Goal: Task Accomplishment & Management: Manage account settings

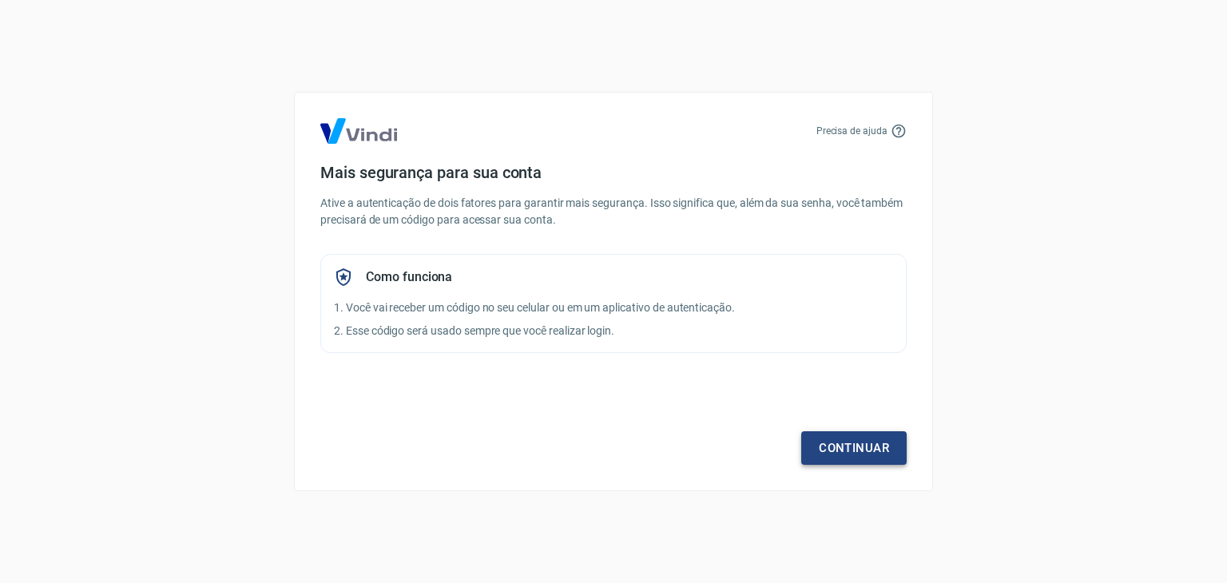
click at [885, 453] on link "Continuar" at bounding box center [853, 448] width 105 height 34
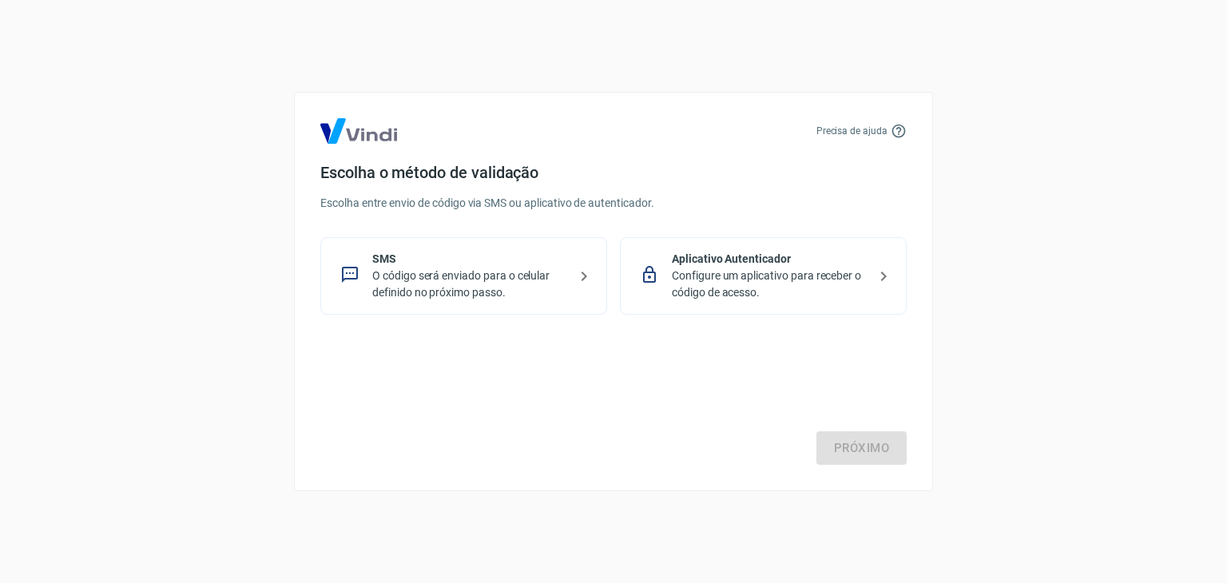
click at [489, 421] on div "Próximo" at bounding box center [613, 399] width 586 height 131
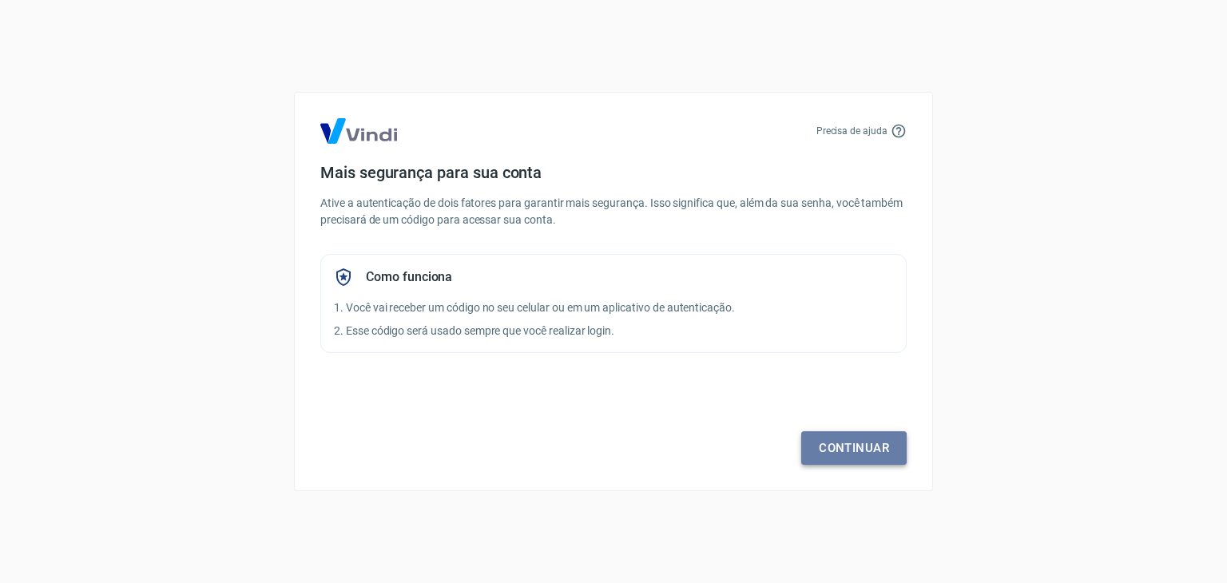
click at [861, 448] on link "Continuar" at bounding box center [853, 448] width 105 height 34
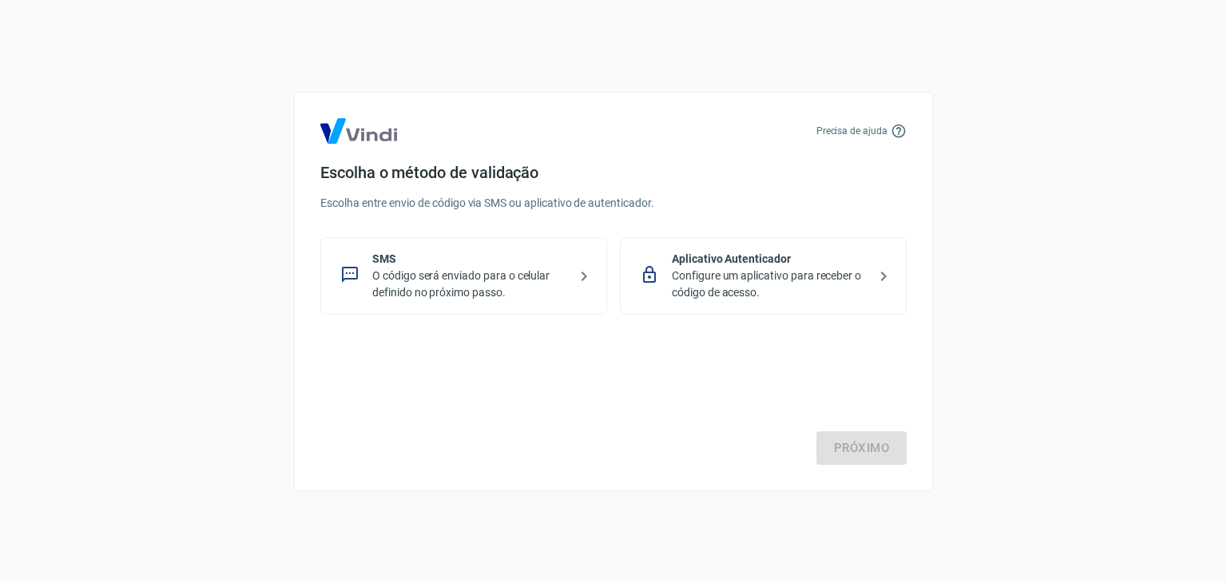
click at [397, 274] on p "O código será enviado para o celular definido no próximo passo." at bounding box center [470, 284] width 196 height 34
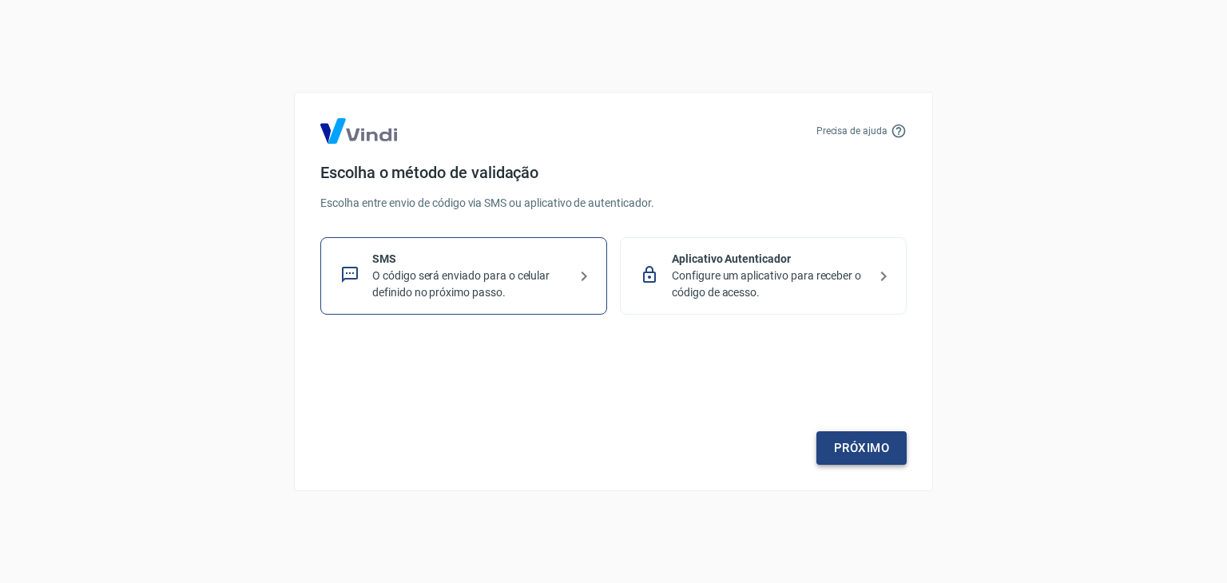
click at [864, 453] on link "Próximo" at bounding box center [861, 448] width 90 height 34
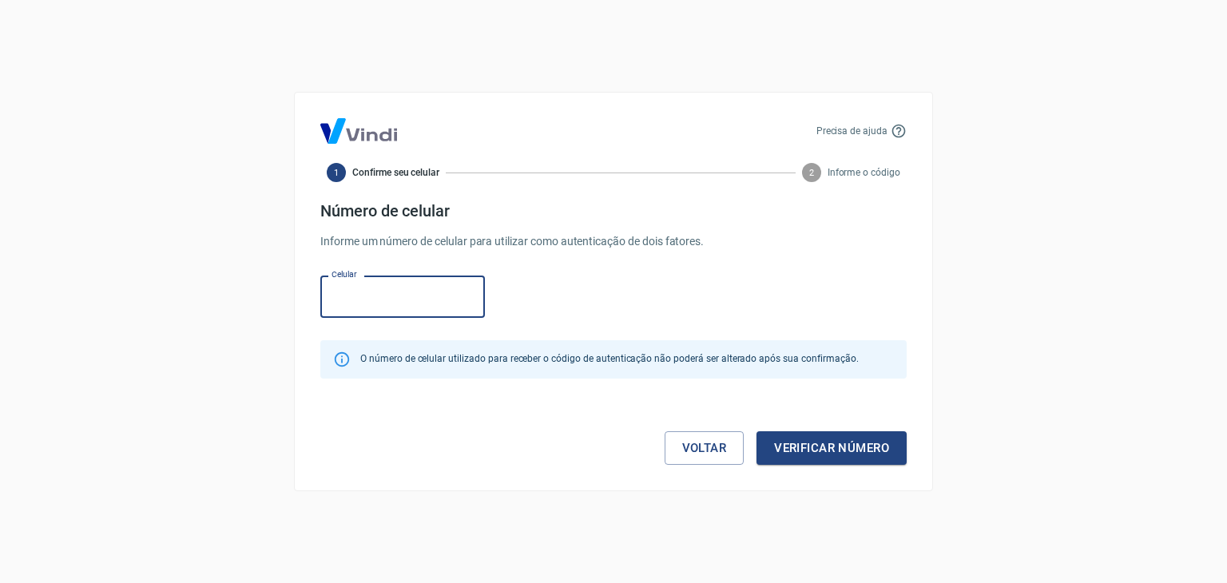
click at [406, 287] on input "Celular" at bounding box center [402, 296] width 164 height 42
type input "(37) 99829-3317"
click at [891, 442] on button "Verificar número" at bounding box center [831, 448] width 150 height 34
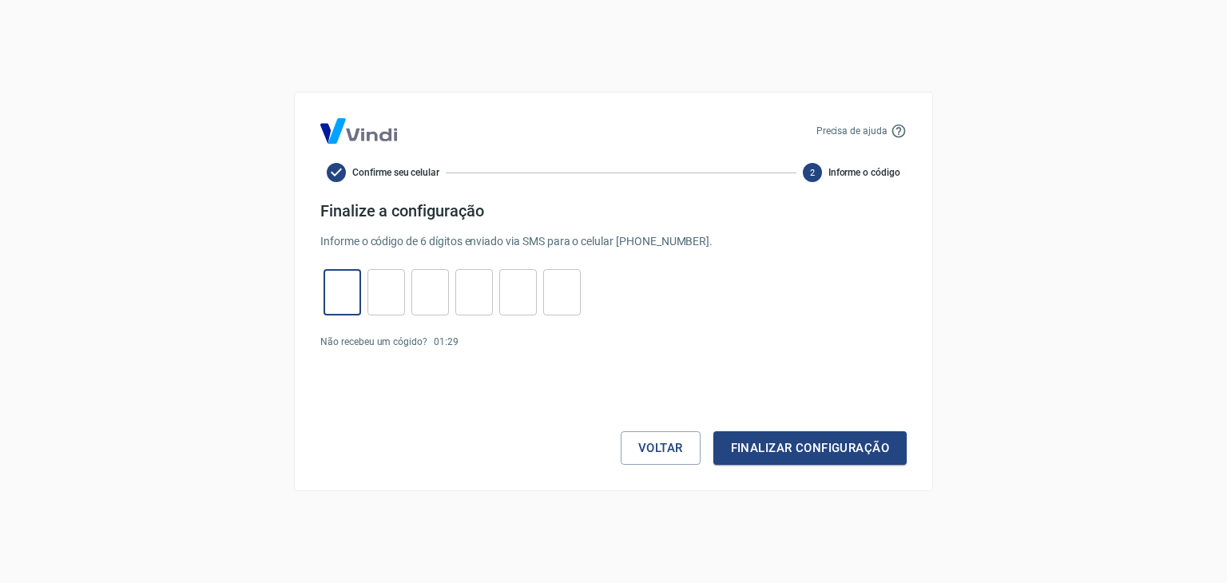
click at [343, 291] on input "tel" at bounding box center [342, 292] width 38 height 34
type input "6"
type input "2"
type input "4"
type input "5"
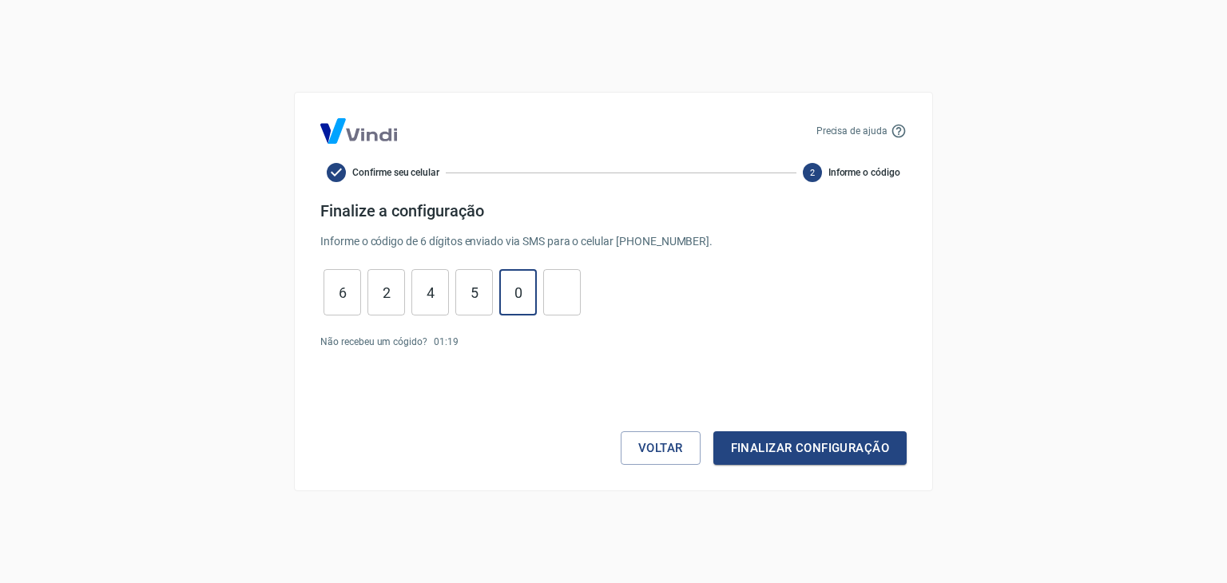
type input "0"
type input "5"
click at [842, 437] on button "Finalizar configuração" at bounding box center [809, 448] width 193 height 34
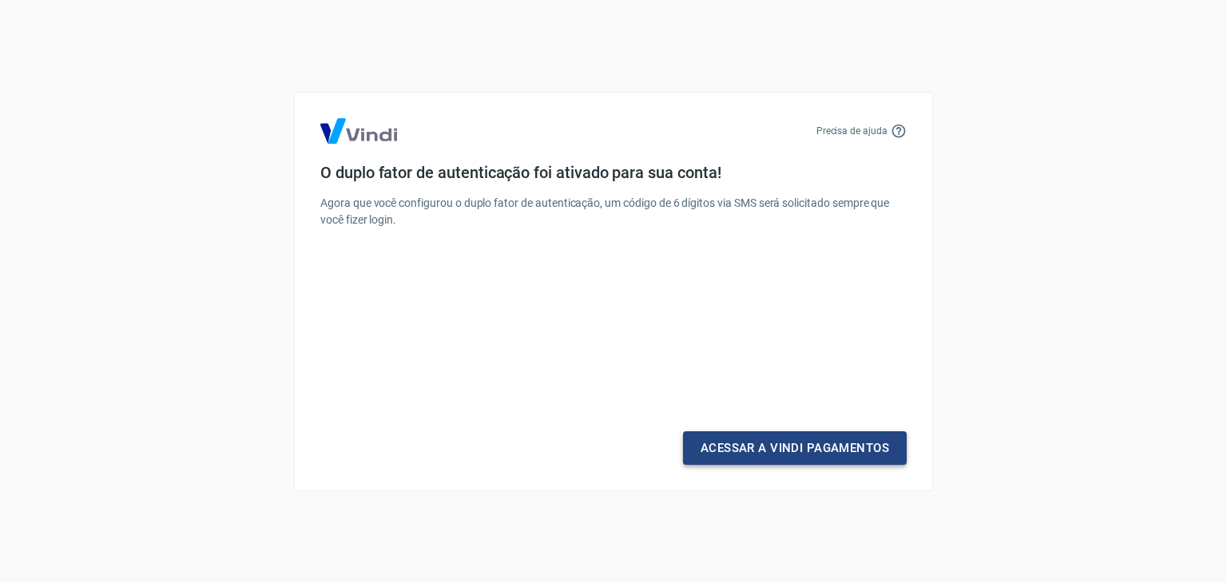
click at [822, 455] on link "Acessar a Vindi Pagamentos" at bounding box center [795, 448] width 224 height 34
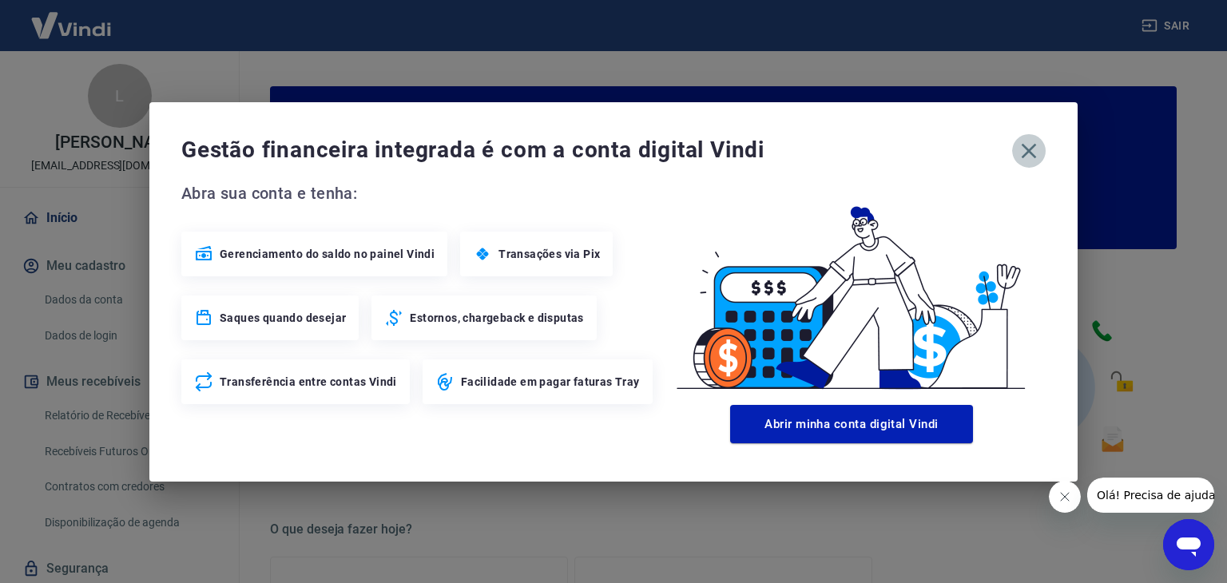
click at [1029, 142] on icon "button" at bounding box center [1029, 151] width 26 height 26
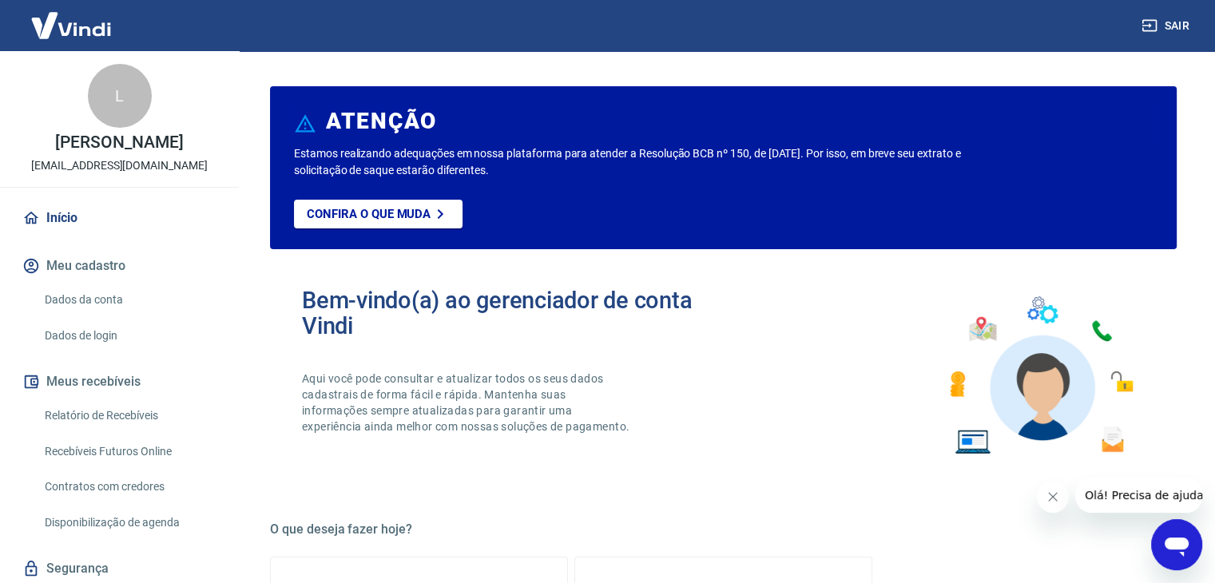
click at [1052, 495] on icon "Fechar mensagem da empresa" at bounding box center [1052, 496] width 13 height 13
click at [125, 300] on link "Dados da conta" at bounding box center [128, 299] width 181 height 33
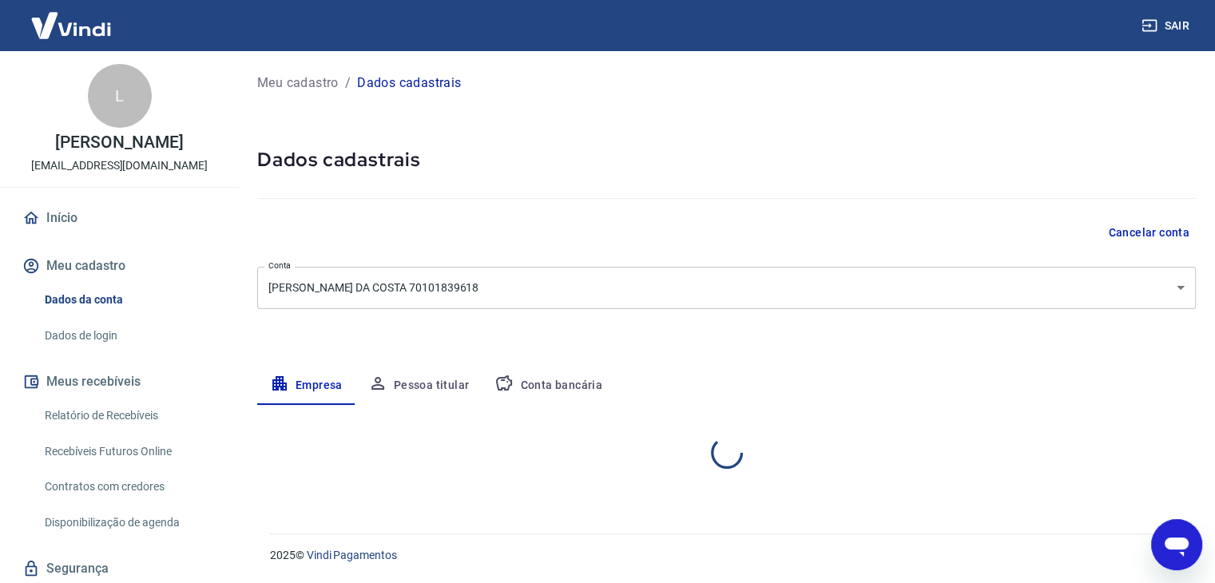
select select "MG"
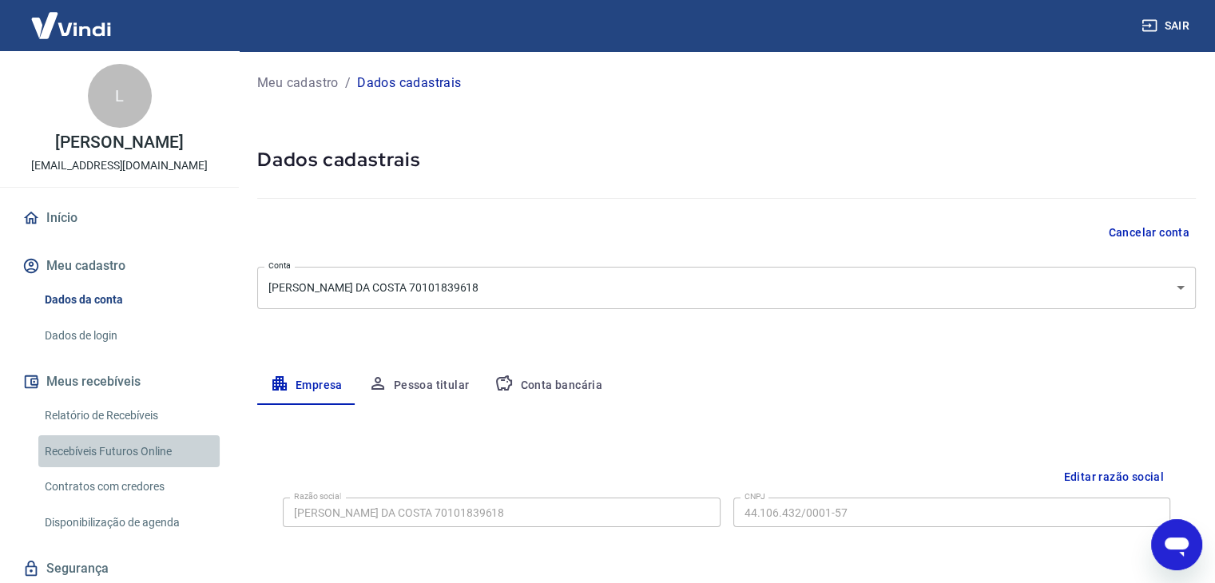
click at [129, 453] on link "Recebíveis Futuros Online" at bounding box center [128, 451] width 181 height 33
click at [128, 224] on link "Início" at bounding box center [119, 217] width 200 height 35
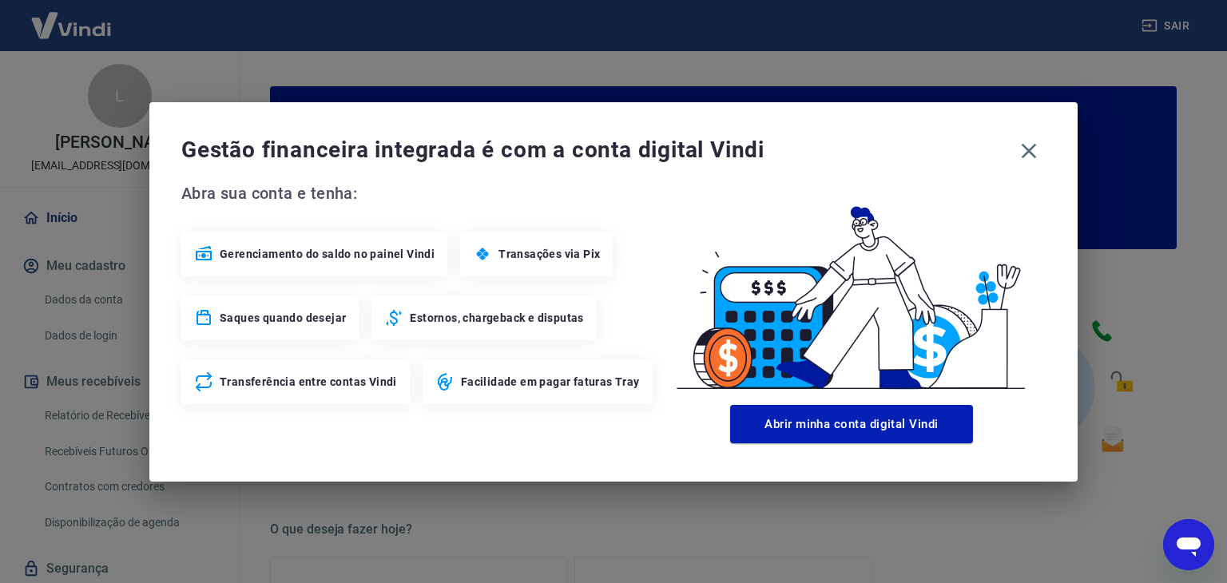
click at [127, 236] on div "Gestão financeira integrada é com a conta digital Vindi Abra sua conta e tenha:…" at bounding box center [613, 291] width 1227 height 583
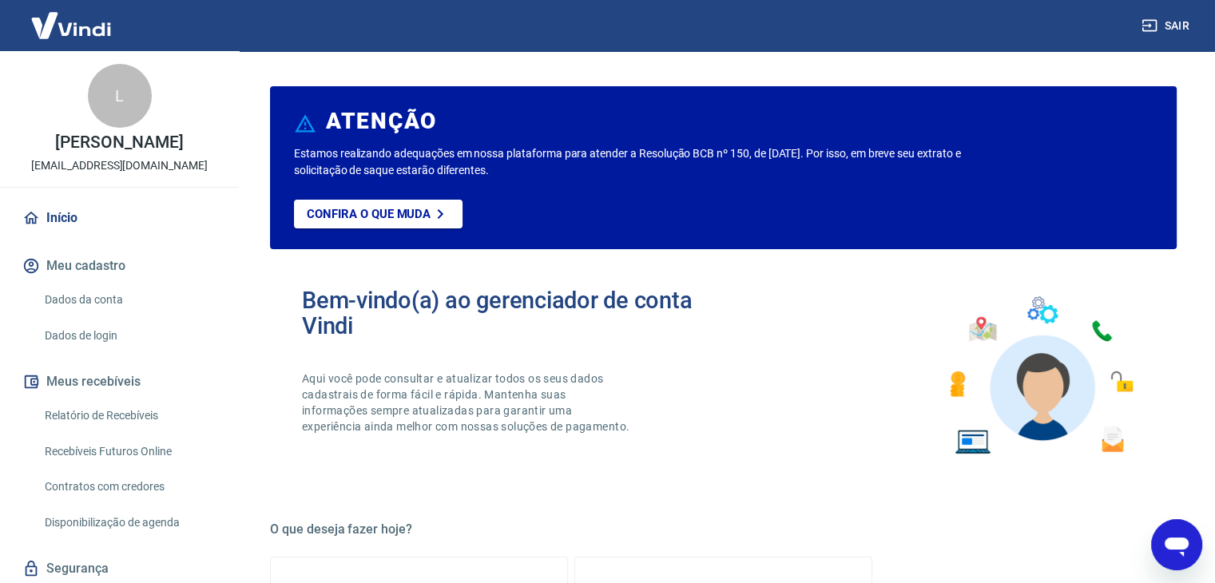
click at [137, 224] on link "Início" at bounding box center [119, 217] width 200 height 35
click at [80, 225] on link "Início" at bounding box center [119, 217] width 200 height 35
click at [135, 299] on link "Dados da conta" at bounding box center [128, 299] width 181 height 33
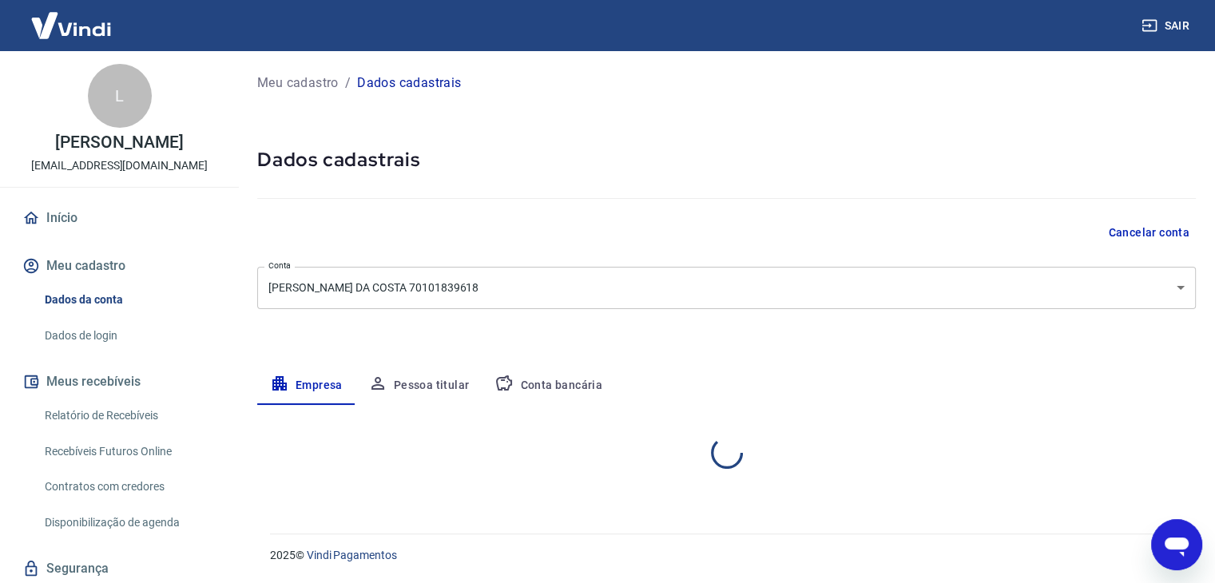
select select "MG"
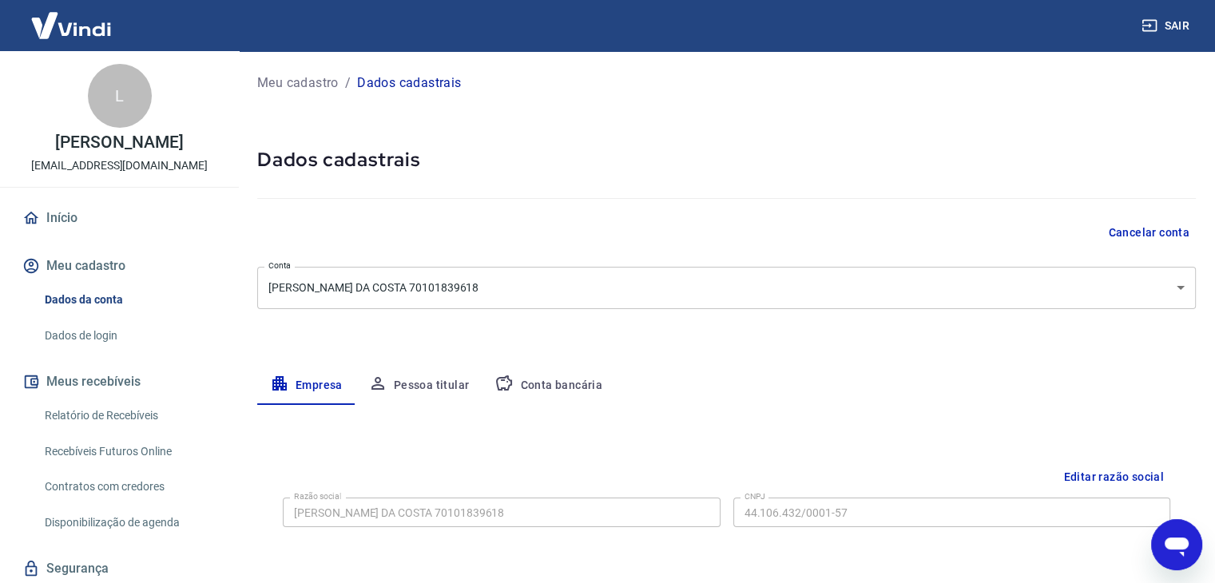
scroll to position [51, 0]
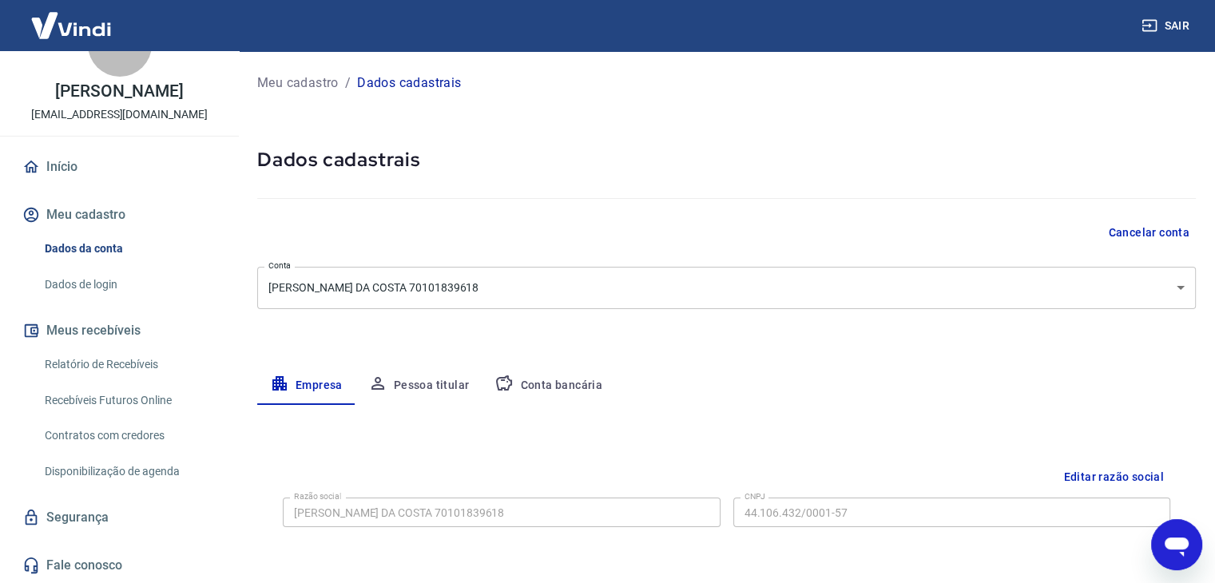
click at [141, 502] on link "Segurança" at bounding box center [119, 517] width 200 height 35
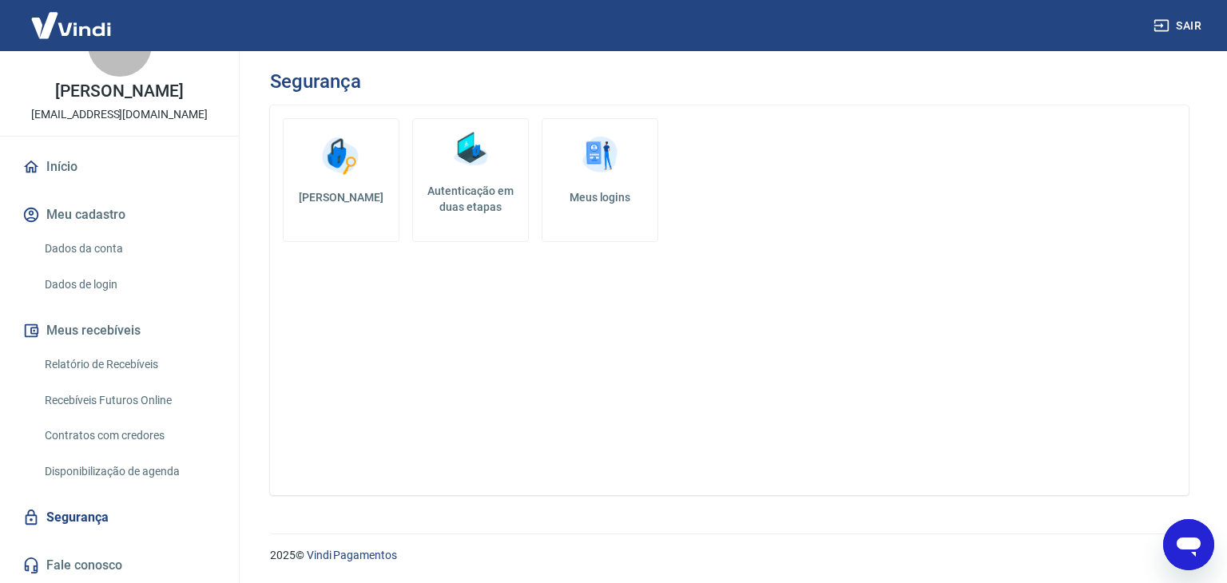
click at [80, 170] on link "Início" at bounding box center [119, 166] width 200 height 35
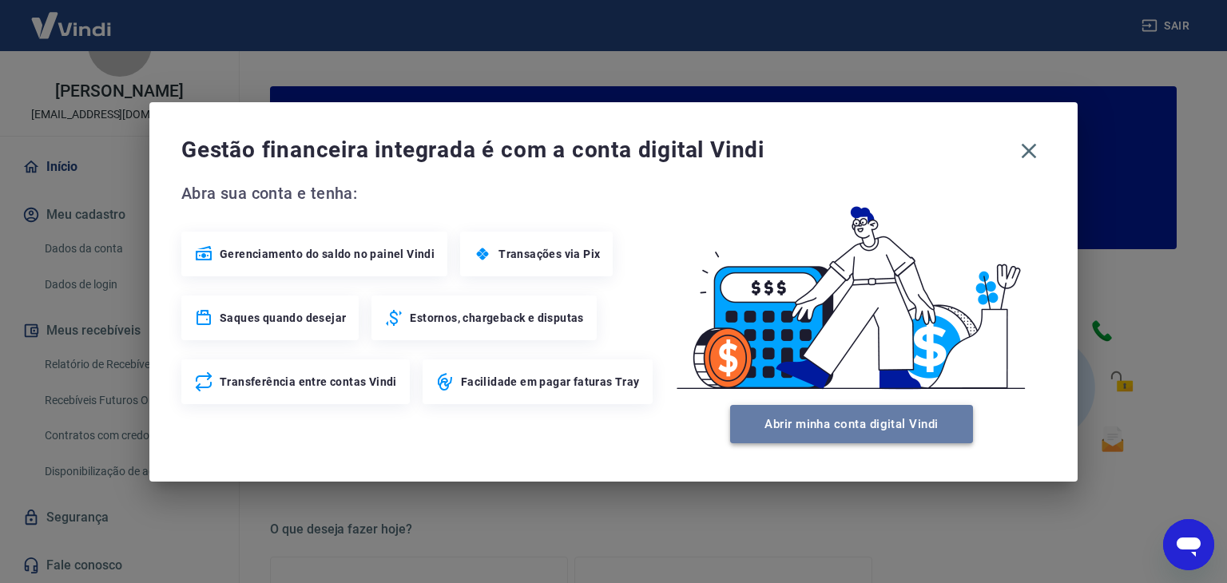
click at [833, 412] on button "Abrir minha conta digital Vindi" at bounding box center [851, 424] width 243 height 38
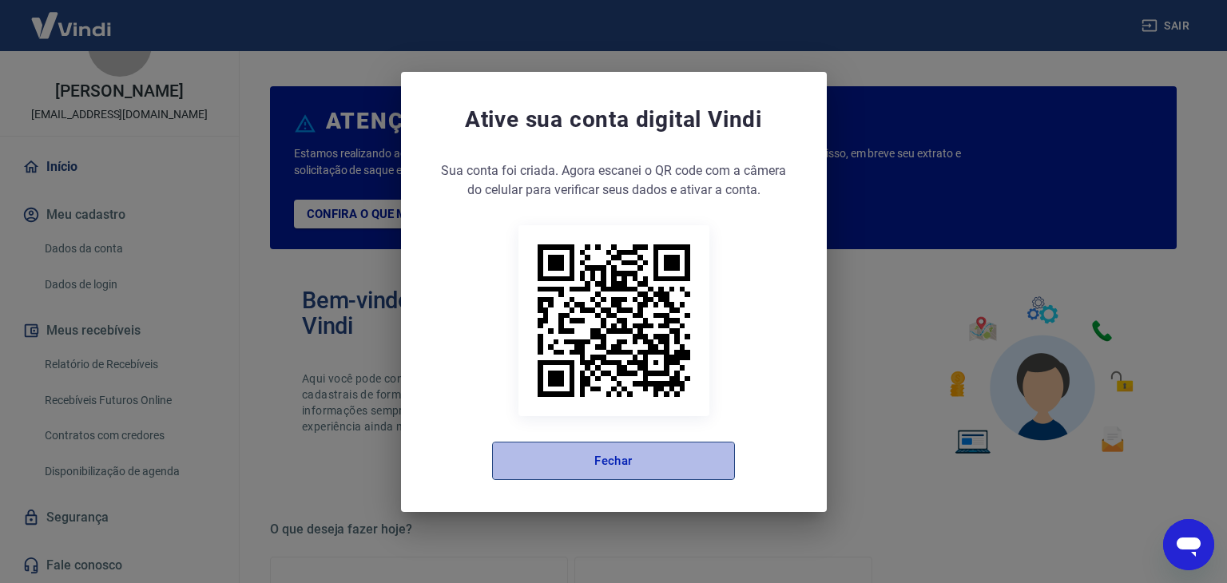
click at [635, 470] on button "Fechar" at bounding box center [613, 461] width 243 height 38
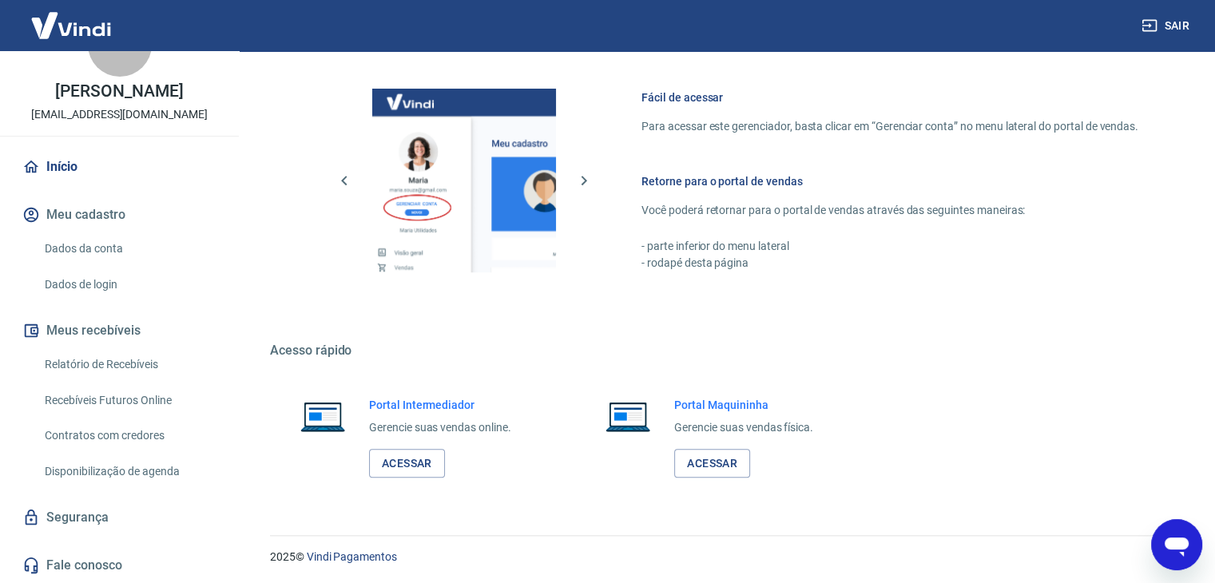
scroll to position [843, 0]
click at [408, 458] on link "Acessar" at bounding box center [407, 463] width 76 height 30
